Goal: Information Seeking & Learning: Learn about a topic

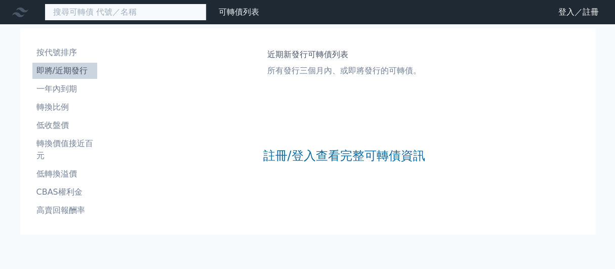
click at [131, 13] on input at bounding box center [126, 12] width 162 height 17
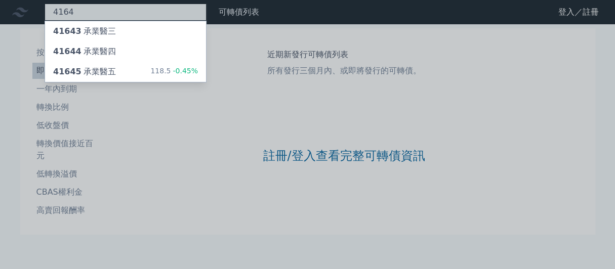
type input "4164"
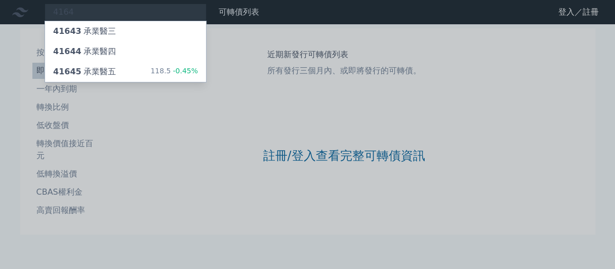
click at [132, 13] on div at bounding box center [307, 134] width 615 height 269
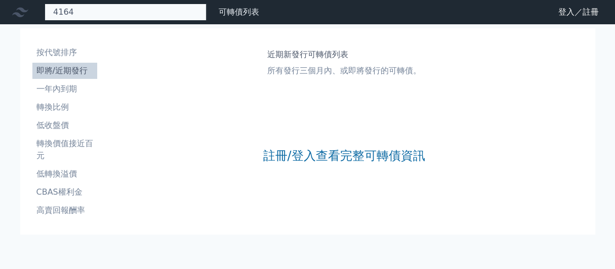
click at [132, 13] on div "4164 41643 承業醫三 41644 承業醫四 41645 承業醫五 118.5 -0.45%" at bounding box center [126, 12] width 162 height 17
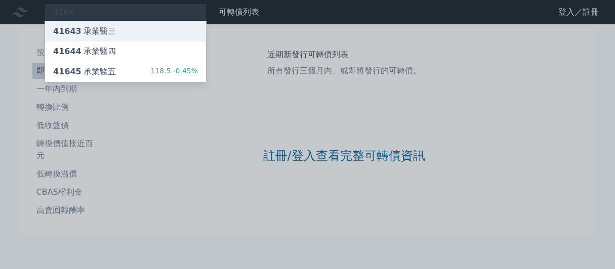
click at [116, 34] on div "41643 承業醫三" at bounding box center [84, 31] width 63 height 12
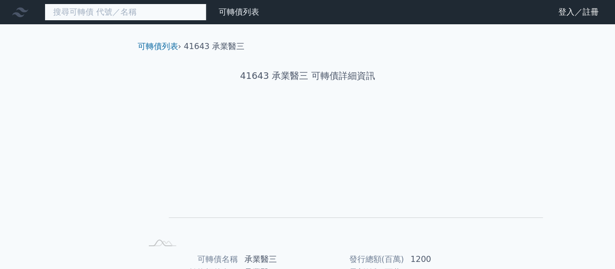
click at [171, 13] on input at bounding box center [126, 12] width 162 height 17
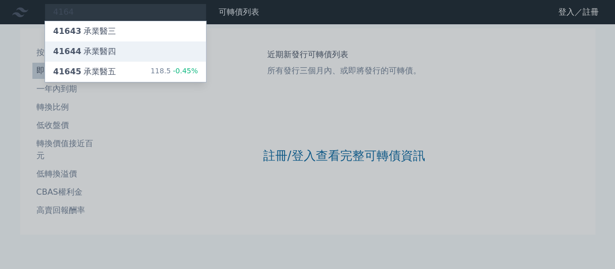
click at [148, 62] on div "41644 承業醫四" at bounding box center [125, 51] width 161 height 20
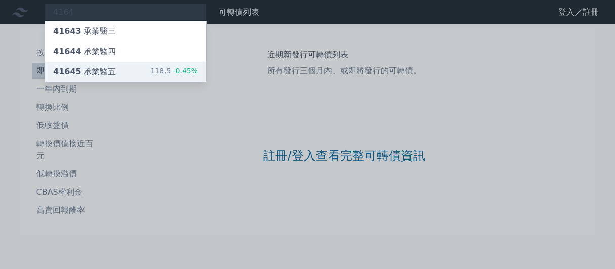
click at [162, 82] on div "41645 承業醫五 118.5 -0.45%" at bounding box center [125, 72] width 161 height 20
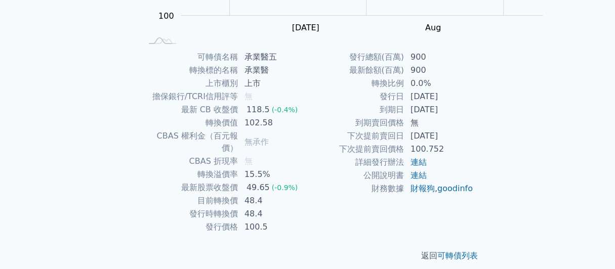
scroll to position [252, 0]
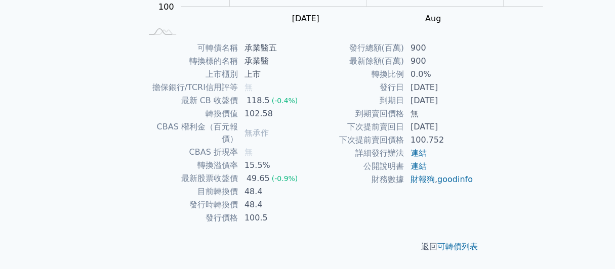
drag, startPoint x: 232, startPoint y: 203, endPoint x: 305, endPoint y: 231, distance: 78.2
click at [305, 225] on td "100.5" at bounding box center [272, 218] width 69 height 13
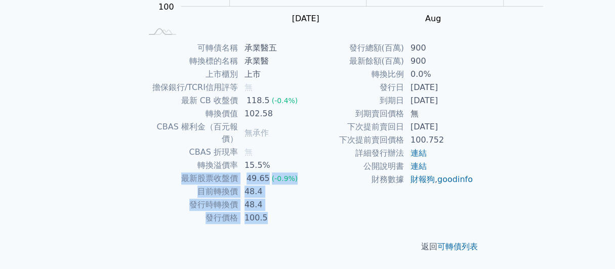
drag, startPoint x: 149, startPoint y: 182, endPoint x: 300, endPoint y: 237, distance: 160.7
click at [300, 225] on tbody "可轉債名稱 承業醫五 轉換標的名稱 承業醫 上市櫃別 上市 擔保銀行/TCRI信用評等 無 最新 CB 收盤價 118.5 (-0.4%) 轉換價值 102.…" at bounding box center [225, 132] width 166 height 183
click at [301, 225] on td "100.5" at bounding box center [272, 218] width 69 height 13
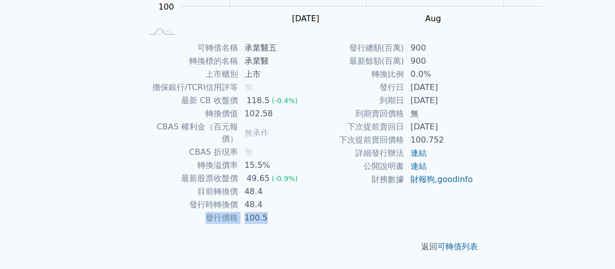
drag, startPoint x: 180, startPoint y: 233, endPoint x: 291, endPoint y: 234, distance: 111.3
click at [291, 225] on tr "發行價格 100.5" at bounding box center [225, 218] width 166 height 13
click at [303, 225] on td "100.5" at bounding box center [272, 218] width 69 height 13
